Goal: Task Accomplishment & Management: Manage account settings

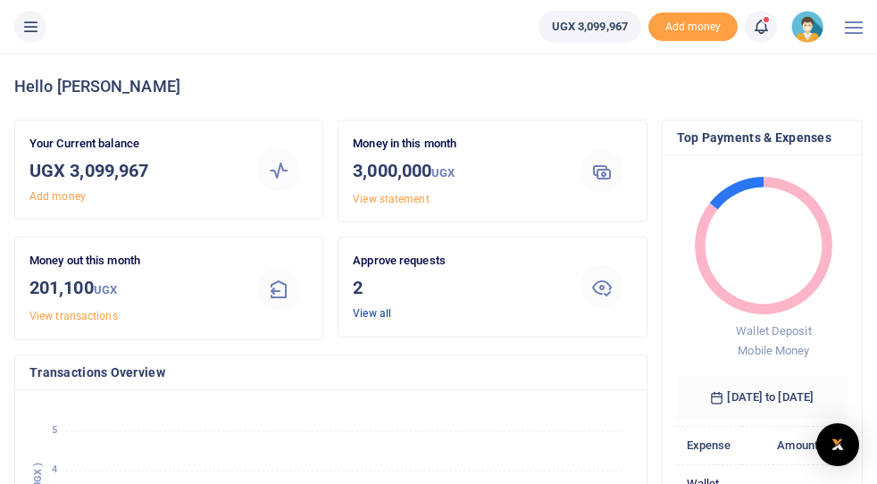
scroll to position [0, 1]
click at [367, 307] on link "View all" at bounding box center [372, 313] width 38 height 12
click at [375, 312] on link "View all" at bounding box center [372, 313] width 38 height 12
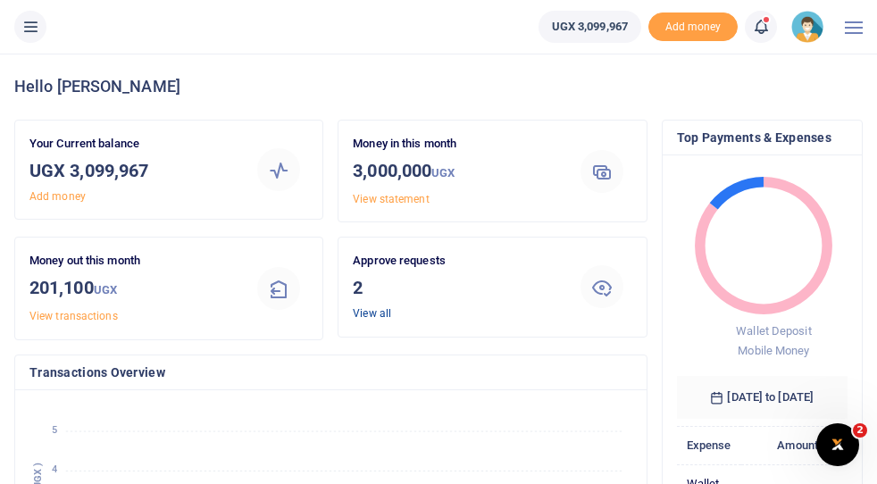
click at [375, 312] on link "View all" at bounding box center [372, 313] width 38 height 12
click at [378, 314] on link "View all" at bounding box center [372, 313] width 38 height 12
click at [374, 312] on link "View all" at bounding box center [372, 313] width 38 height 12
click at [384, 310] on link "View all" at bounding box center [372, 313] width 38 height 12
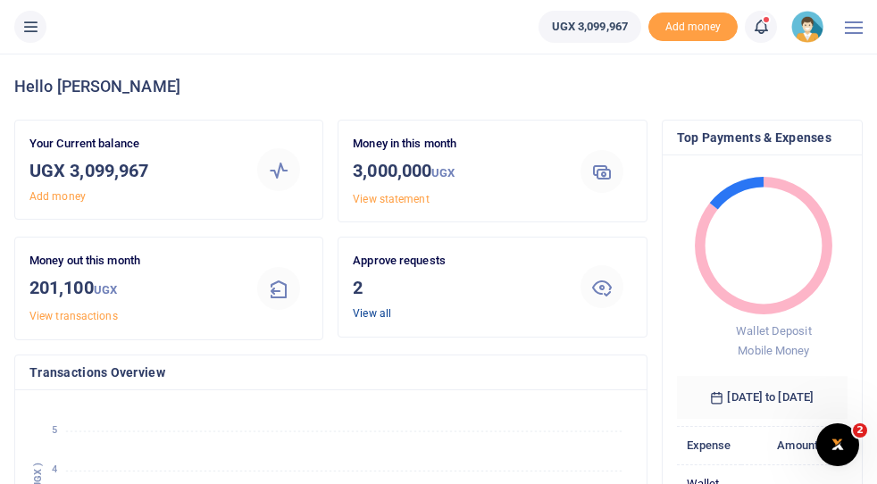
click at [379, 309] on link "View all" at bounding box center [372, 313] width 38 height 12
click at [378, 314] on link "View all" at bounding box center [372, 313] width 38 height 12
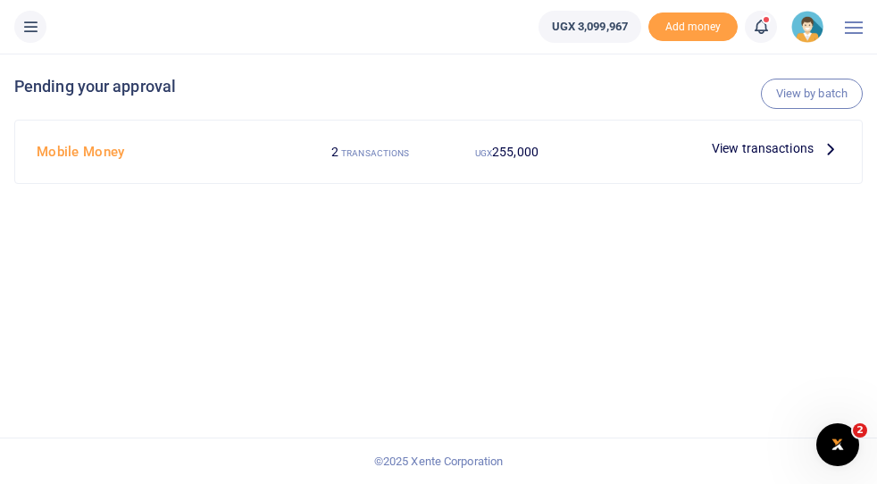
click at [829, 148] on icon at bounding box center [830, 148] width 20 height 20
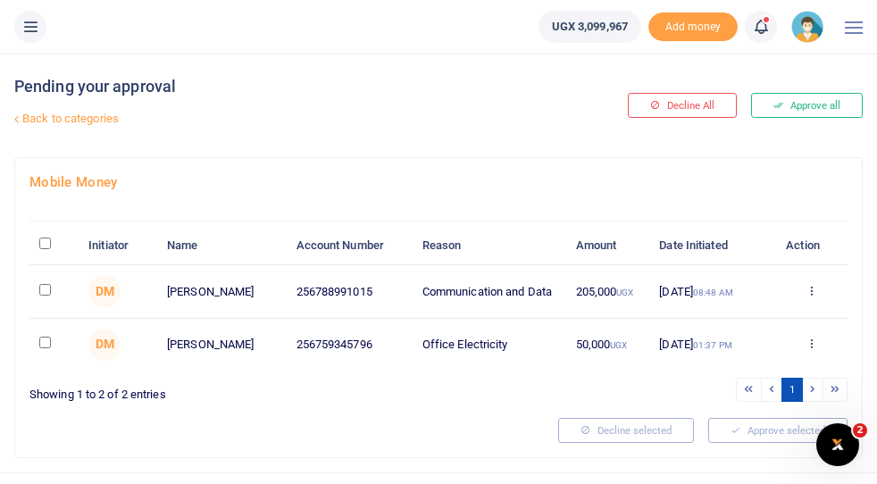
click at [46, 245] on input "\a \a : activate to sort column descending" at bounding box center [45, 243] width 12 height 12
checkbox input "true"
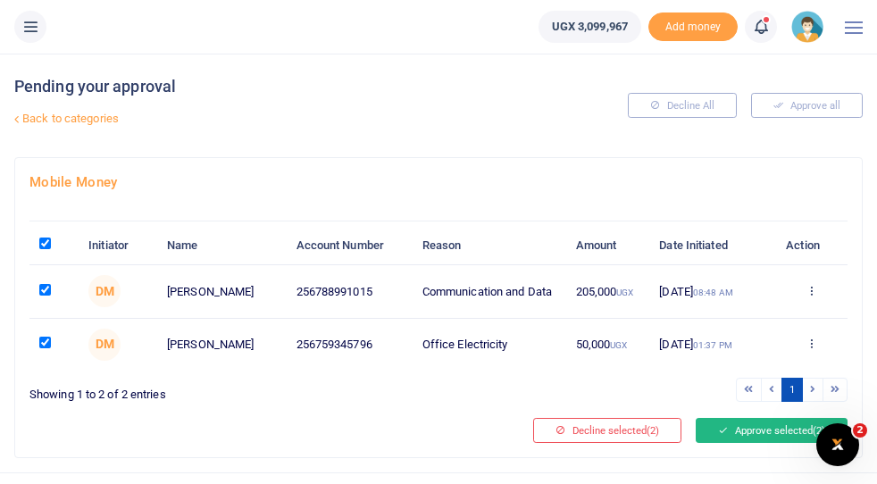
click at [771, 428] on button "Approve selected (2)" at bounding box center [771, 430] width 152 height 25
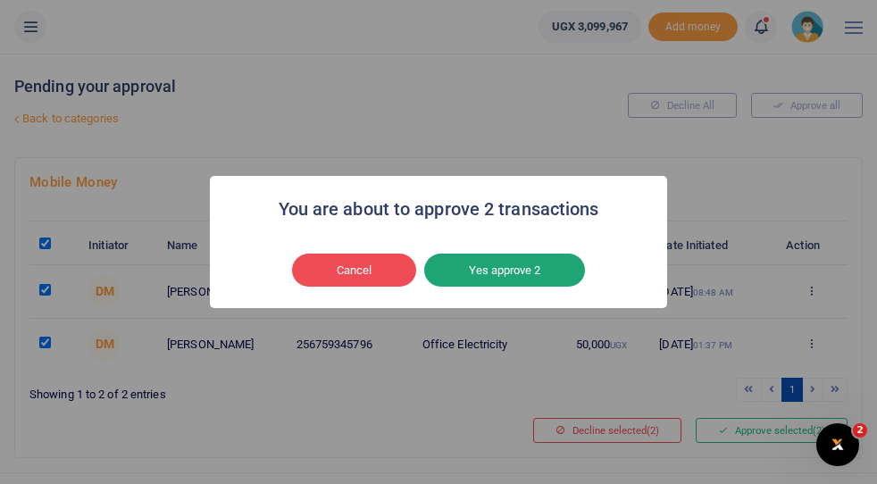
click at [521, 265] on button "Yes approve 2" at bounding box center [504, 271] width 161 height 34
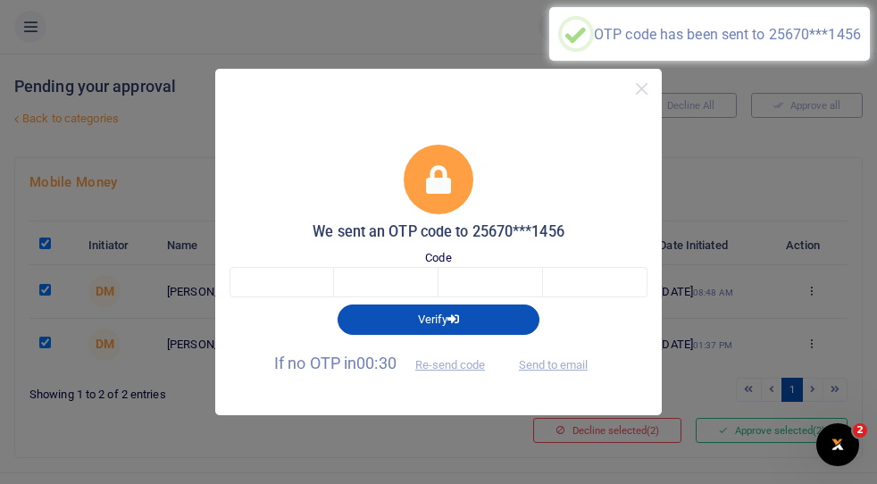
click at [521, 265] on div "Code" at bounding box center [438, 273] width 418 height 48
click at [542, 363] on span "Send to email" at bounding box center [552, 363] width 99 height 19
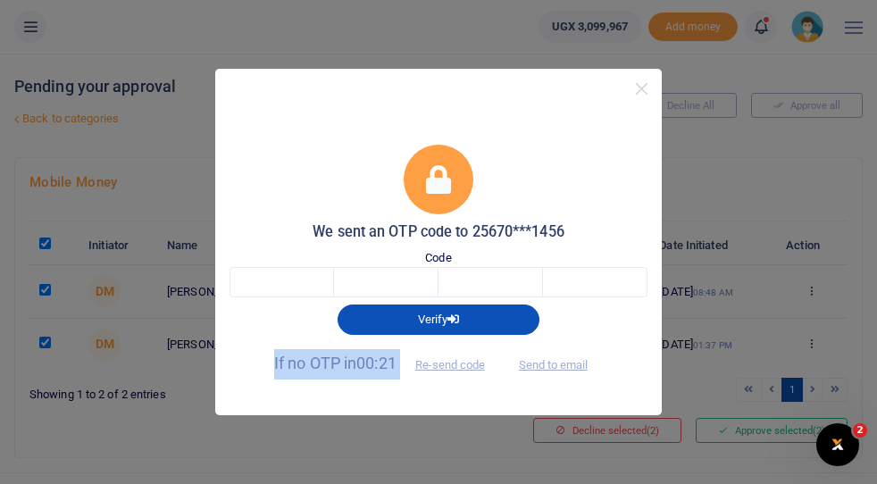
drag, startPoint x: 425, startPoint y: 335, endPoint x: 408, endPoint y: 256, distance: 80.4
click at [409, 261] on form "We sent an OTP code to 25670***1456 Code Verify If no OTP in 00:21 Re-send code…" at bounding box center [438, 263] width 418 height 236
click at [453, 365] on button "Re-send code" at bounding box center [450, 364] width 100 height 30
click at [458, 366] on button "Re-send code" at bounding box center [450, 364] width 100 height 30
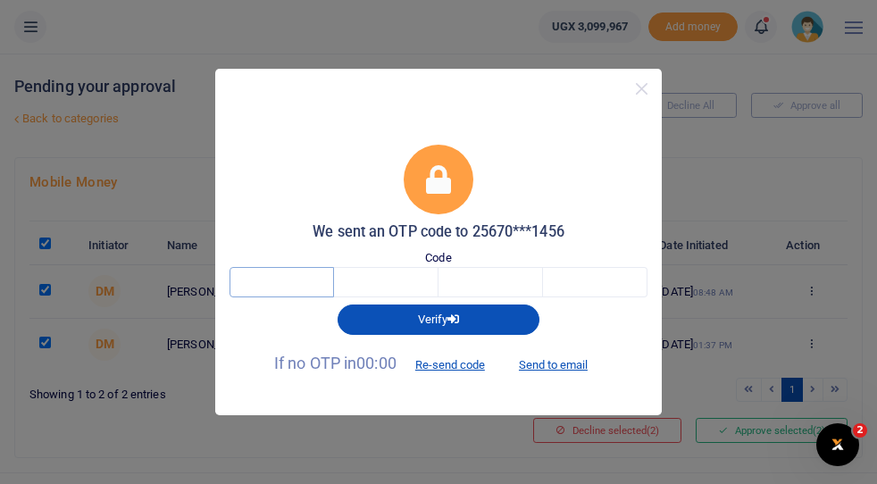
click at [275, 293] on input "text" at bounding box center [281, 282] width 104 height 30
click at [441, 367] on button "Re-send code" at bounding box center [450, 364] width 100 height 30
click at [576, 365] on button "Send to email" at bounding box center [552, 364] width 99 height 30
click at [295, 282] on input "text" at bounding box center [281, 282] width 104 height 30
type input "1"
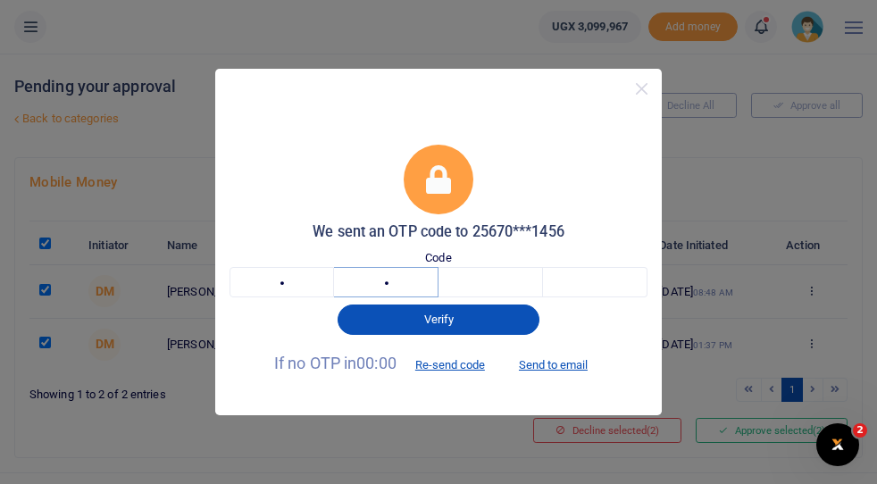
type input "6"
type input "8"
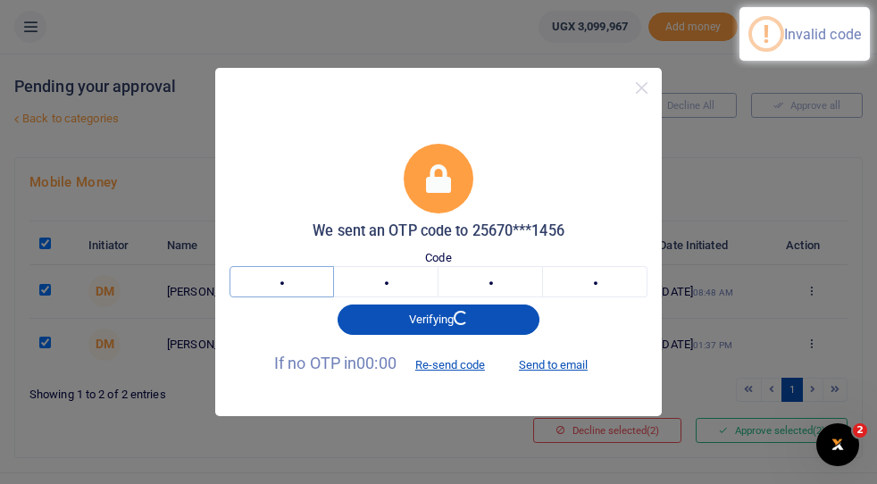
click at [299, 287] on input "1" at bounding box center [281, 281] width 104 height 30
type input "6"
